Goal: Find contact information: Find contact information

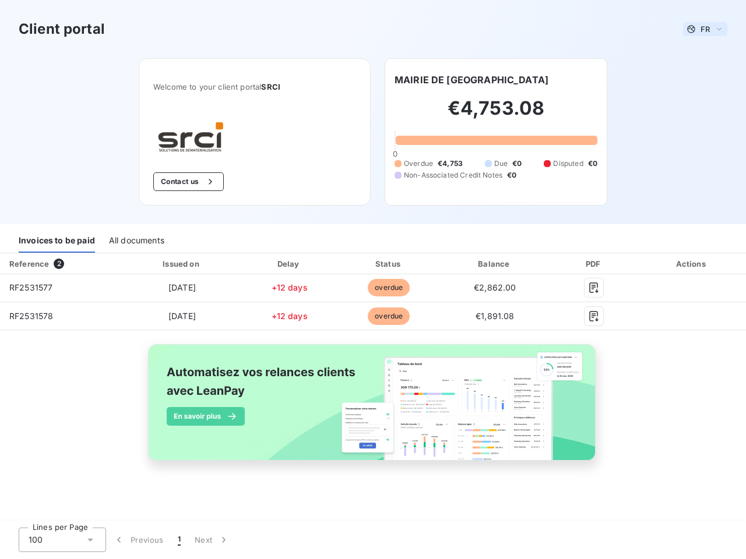
click at [705, 29] on span "FR" at bounding box center [704, 28] width 9 height 9
click at [187, 182] on button "Contact us" at bounding box center [188, 181] width 70 height 19
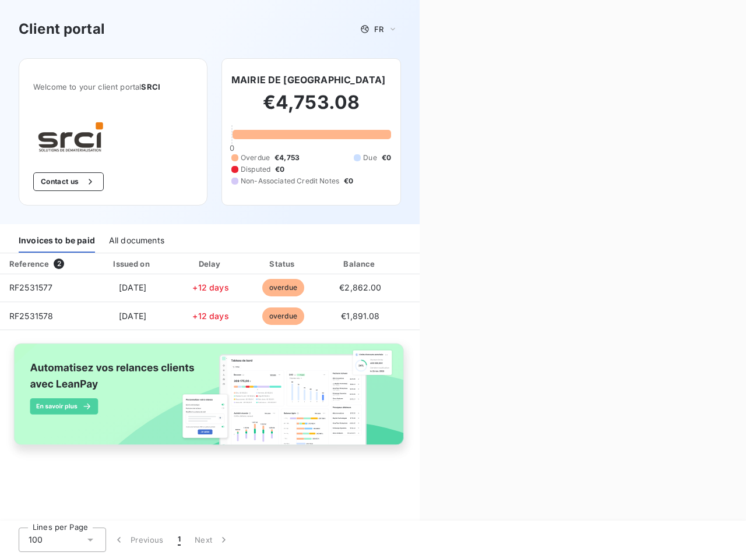
click at [467, 80] on div "Contact us Fill out the form below, and a member of our team will get back to y…" at bounding box center [582, 279] width 326 height 559
click at [57, 241] on div "Invoices to be paid" at bounding box center [57, 240] width 76 height 24
